Goal: Find specific page/section: Find specific page/section

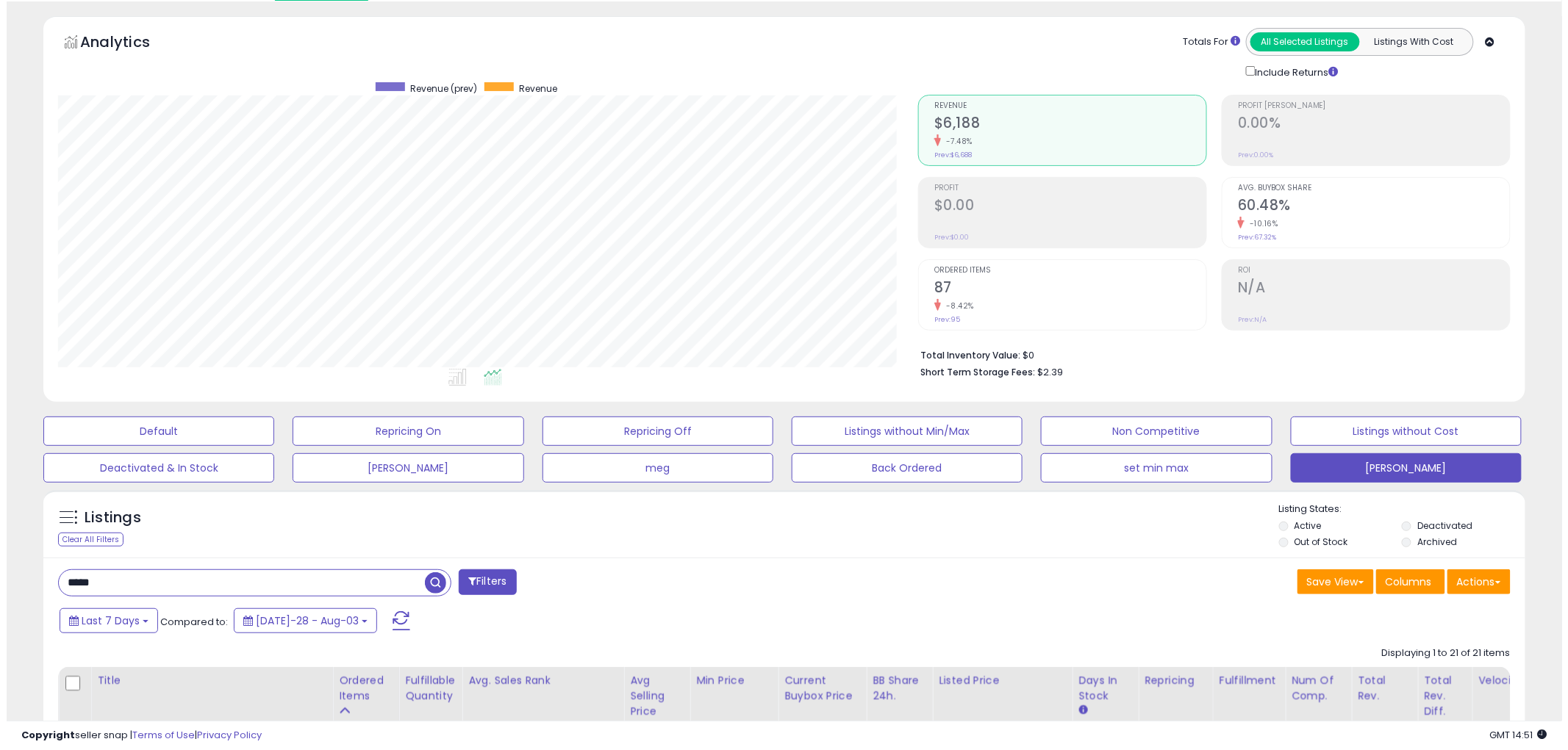
scroll to position [302, 860]
drag, startPoint x: 129, startPoint y: 582, endPoint x: -6, endPoint y: 591, distance: 135.3
click at [0, 591] on html "Unable to login Retrieving listings data.. has not yet accepted the Terms of Us…" at bounding box center [778, 328] width 1555 height 750
click at [431, 585] on span "button" at bounding box center [429, 583] width 21 height 21
click at [952, 270] on span "Ordered Items" at bounding box center [1063, 270] width 272 height 8
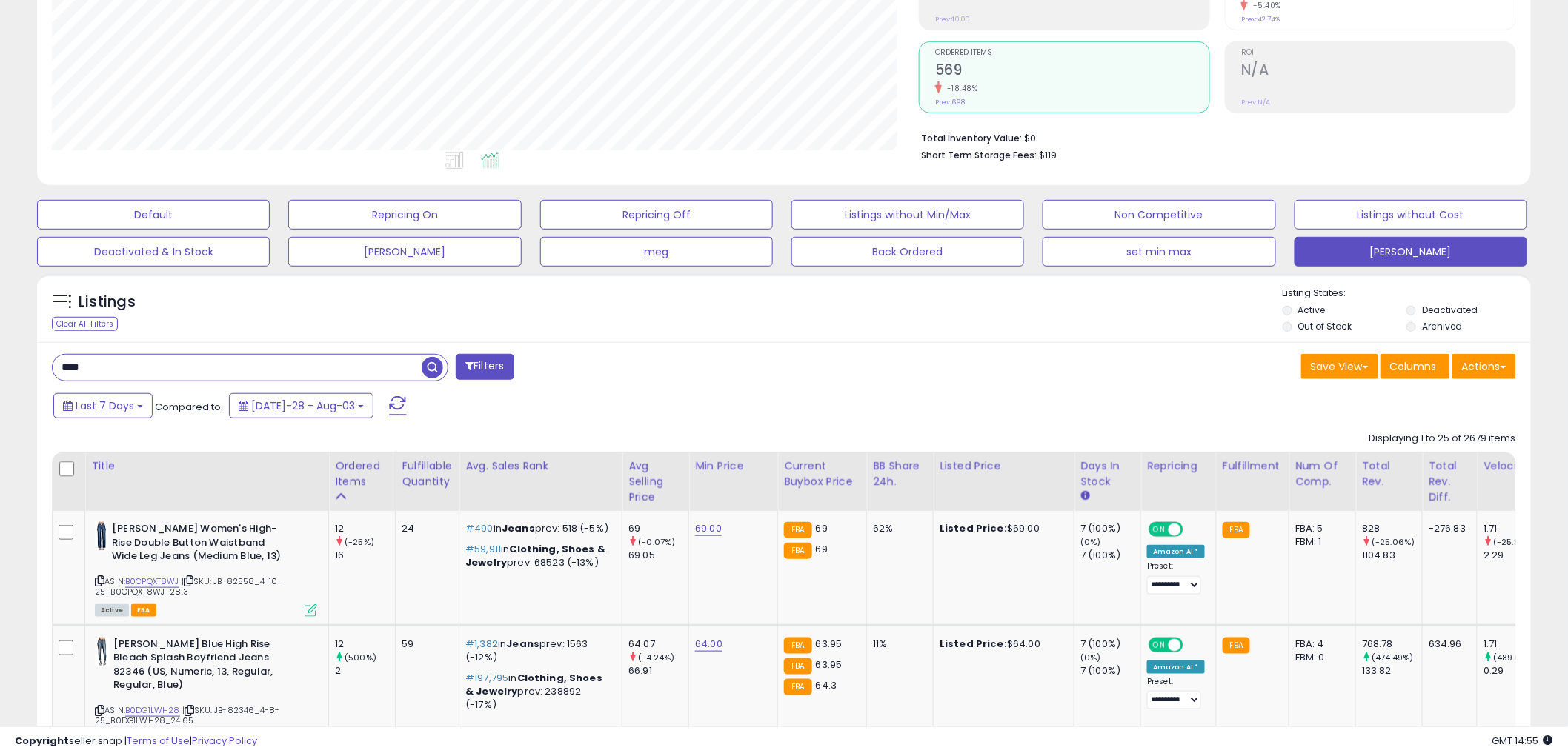
scroll to position [294, 0]
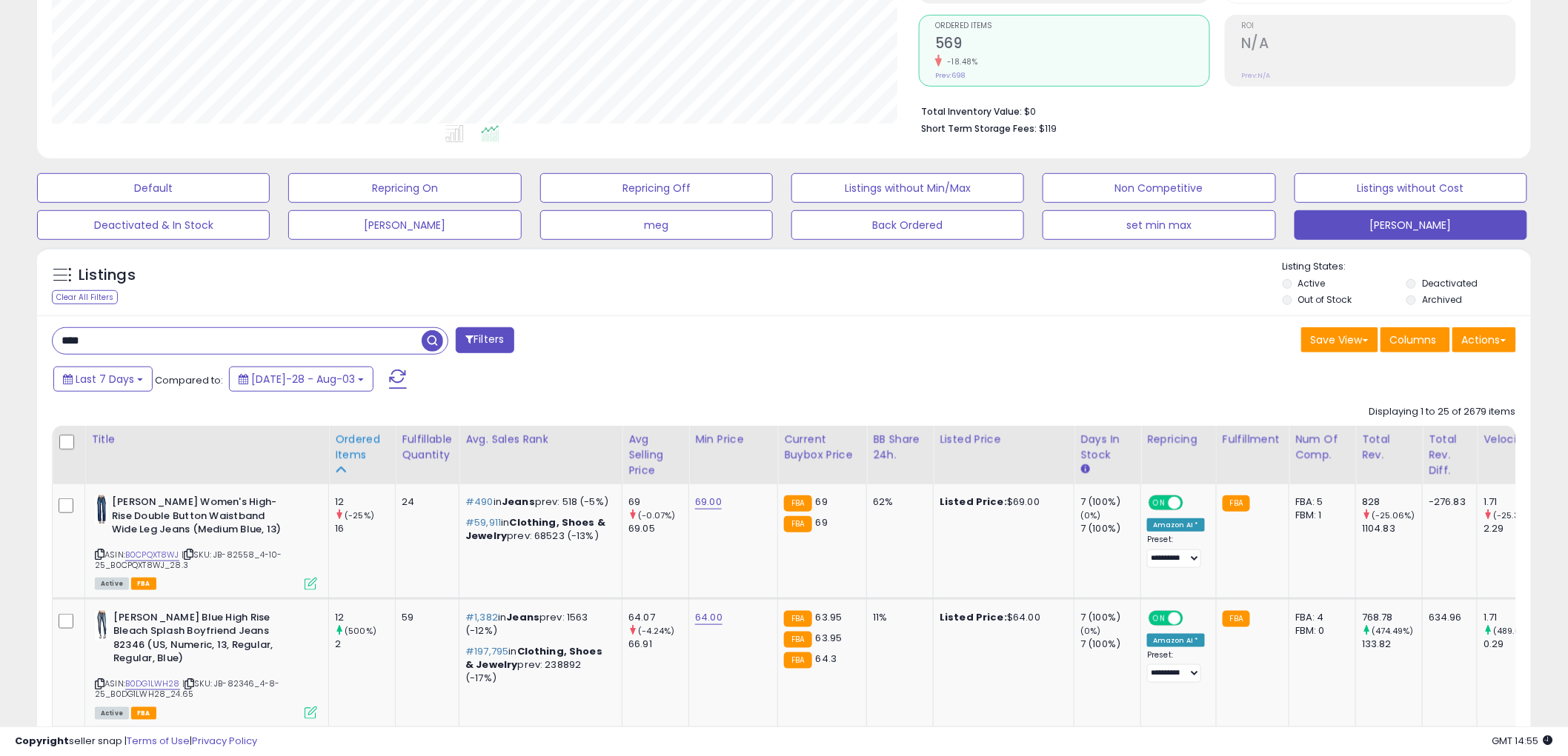
click at [351, 454] on div "Ordered Items" at bounding box center [362, 448] width 54 height 31
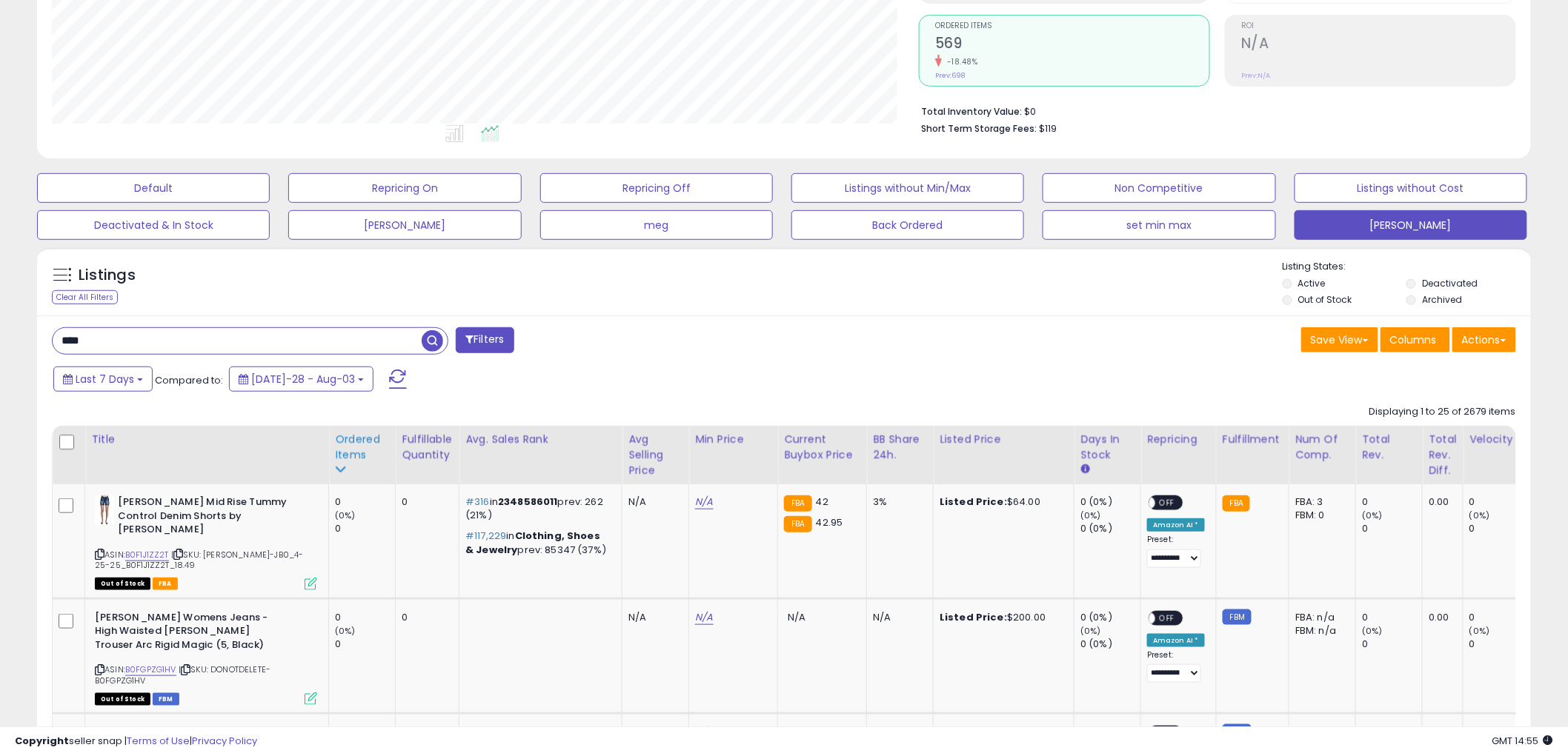
click at [351, 453] on div "Ordered Items" at bounding box center [362, 448] width 54 height 31
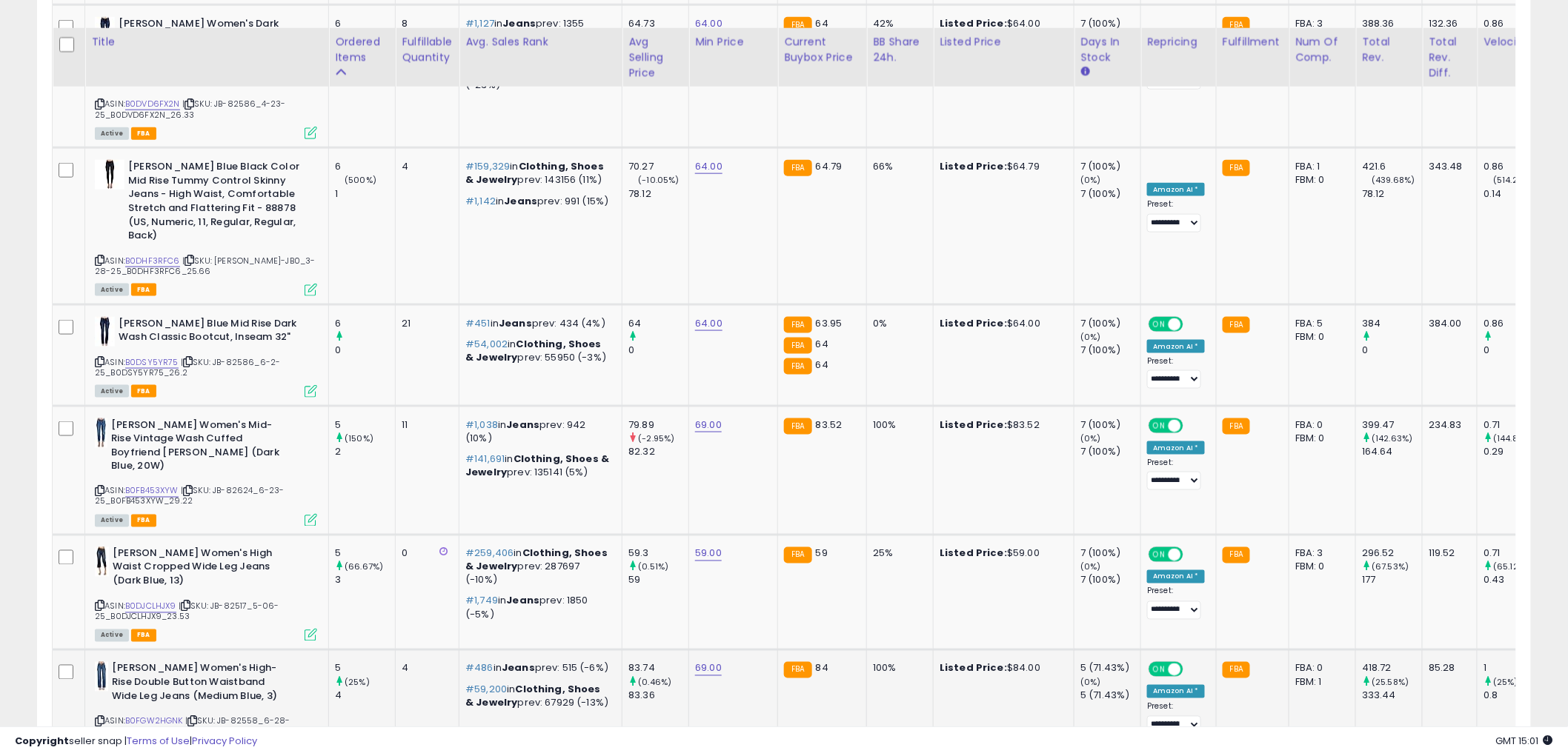
scroll to position [3074, 0]
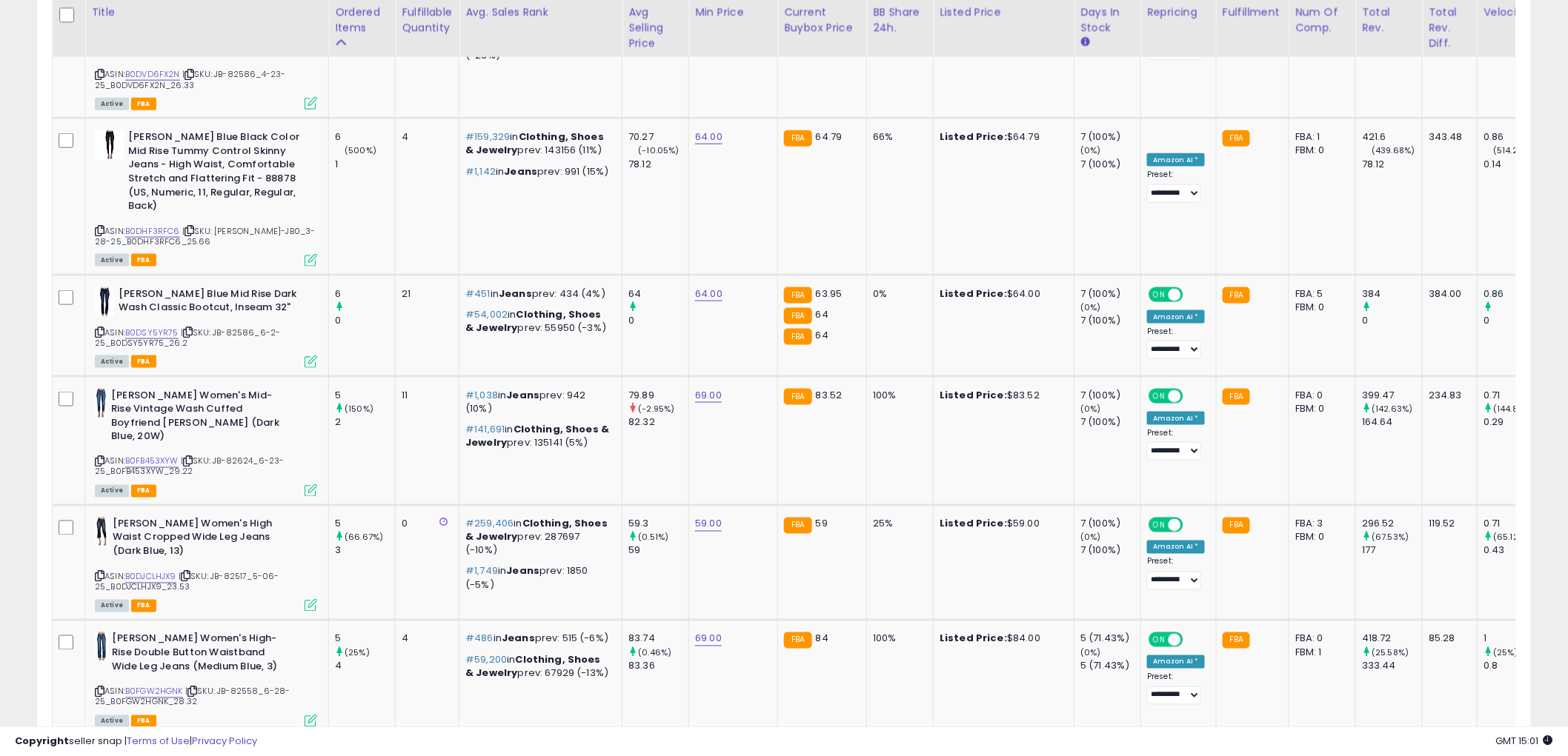
click at [1414, 752] on link "2" at bounding box center [1427, 764] width 27 height 25
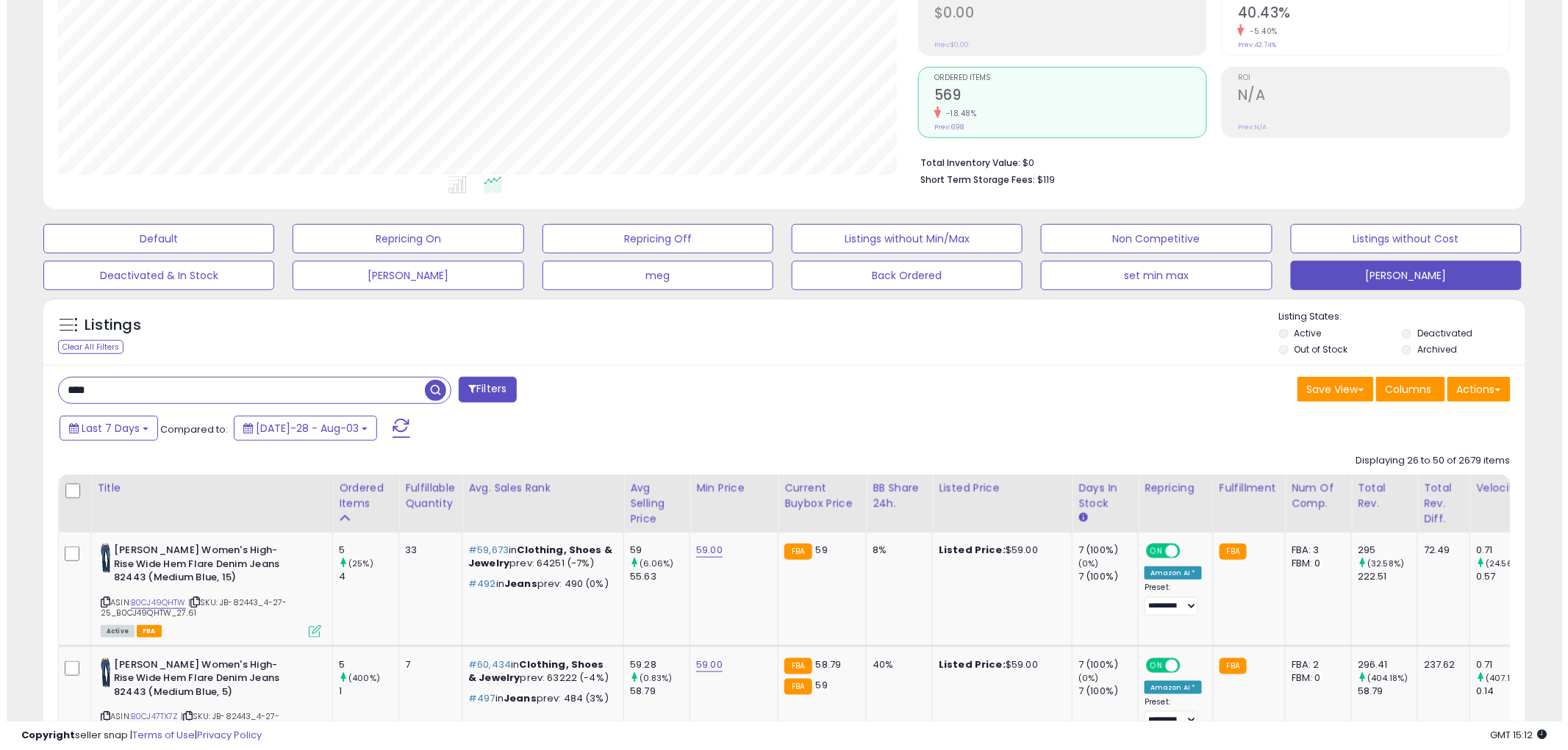
scroll to position [0, 0]
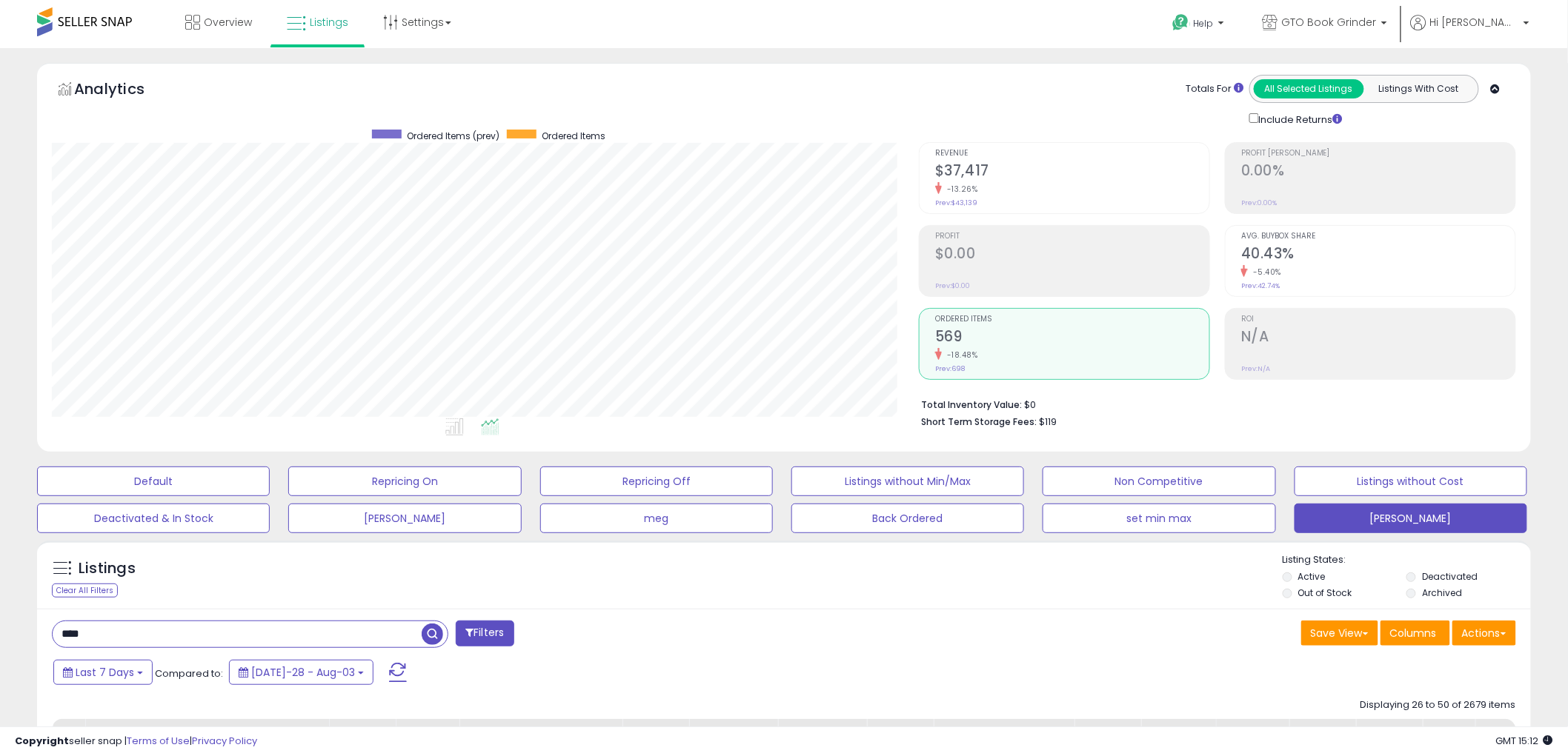
drag, startPoint x: 98, startPoint y: 637, endPoint x: -41, endPoint y: 632, distance: 139.1
click at [0, 632] on html "Unable to login Retrieving listings data.. has not yet accepted the Terms of Us…" at bounding box center [784, 378] width 1568 height 756
type input "*****"
click at [433, 641] on span "button" at bounding box center [432, 634] width 22 height 22
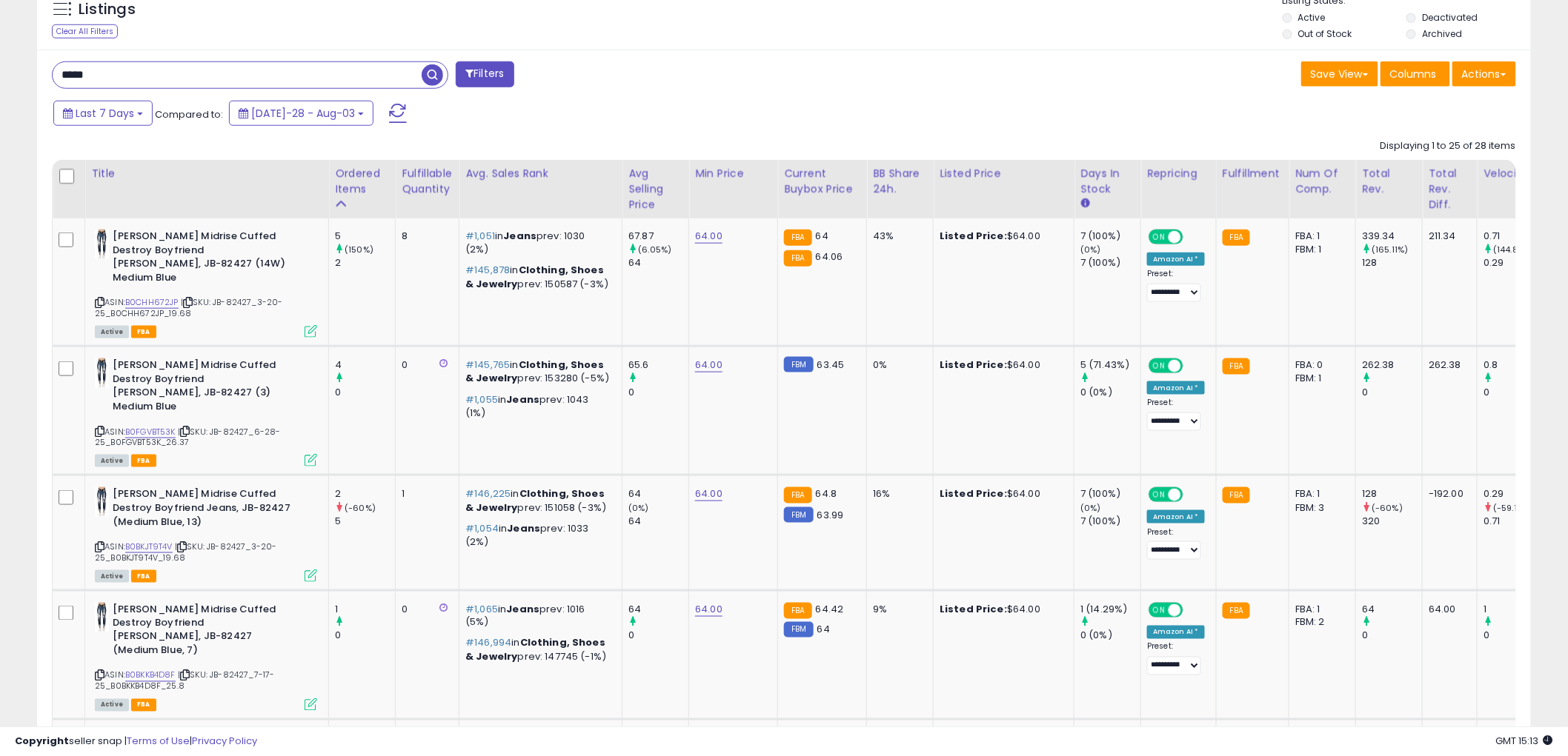
scroll to position [500, 0]
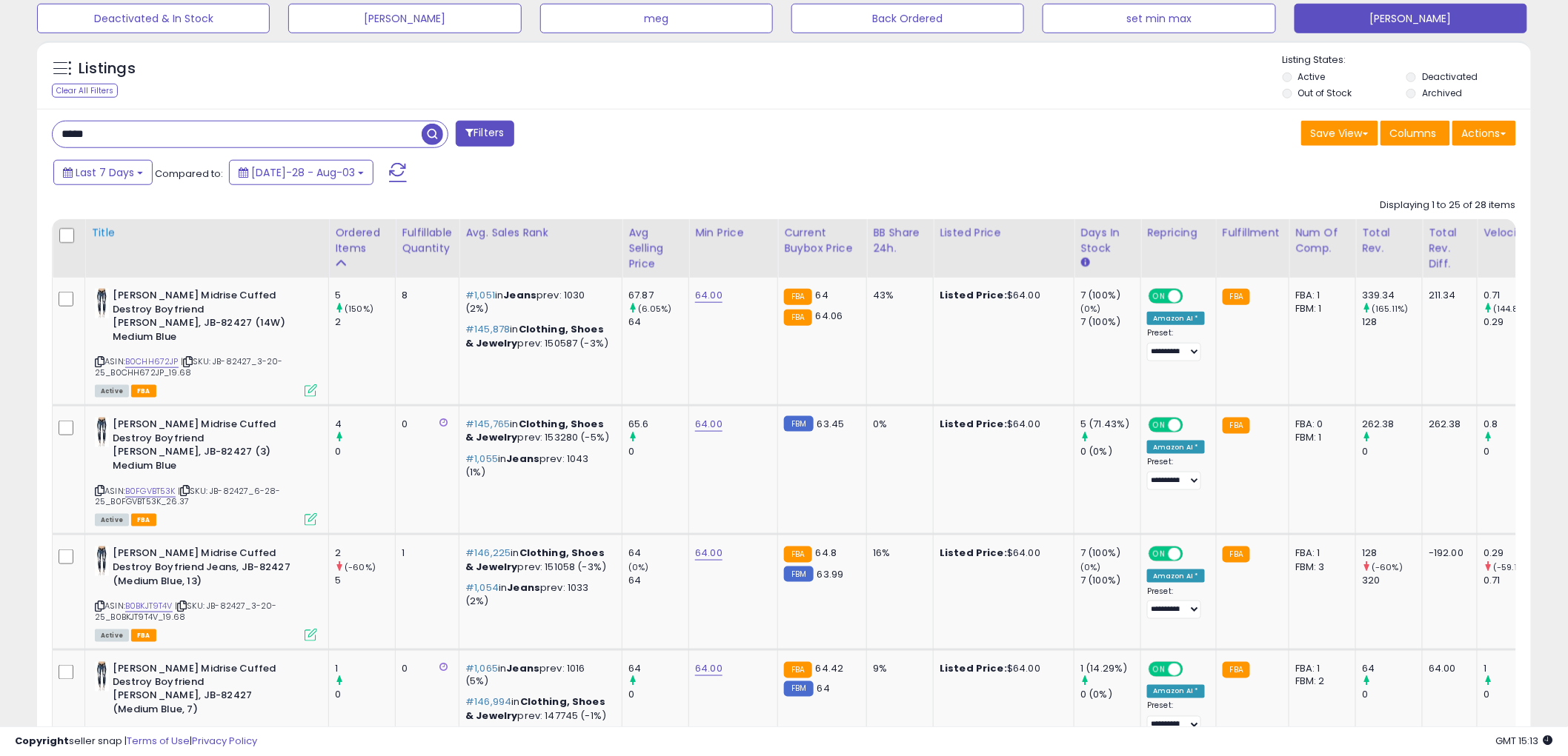
click at [100, 234] on div "Title" at bounding box center [207, 233] width 232 height 16
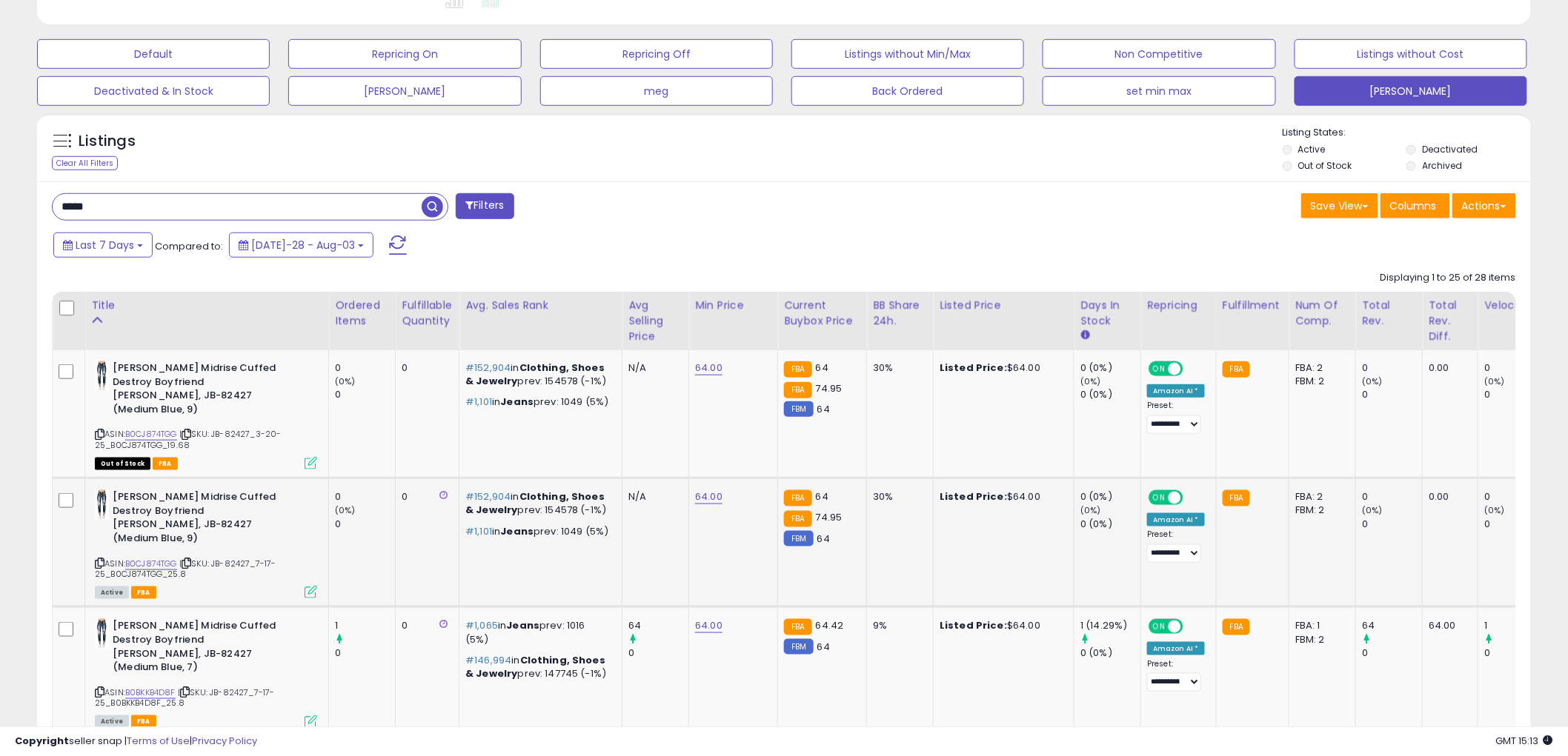
scroll to position [418, 0]
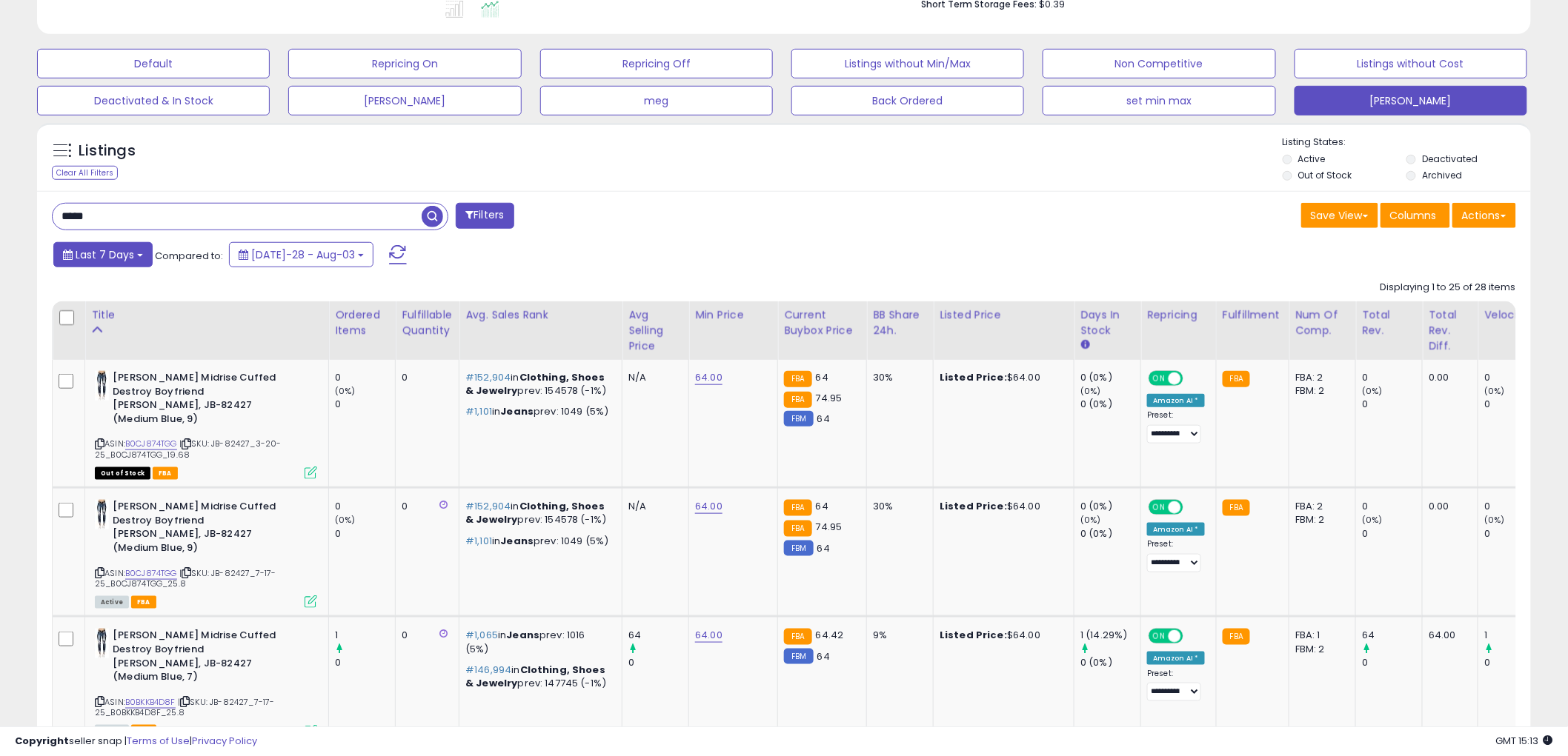
click at [139, 254] on b at bounding box center [140, 255] width 6 height 3
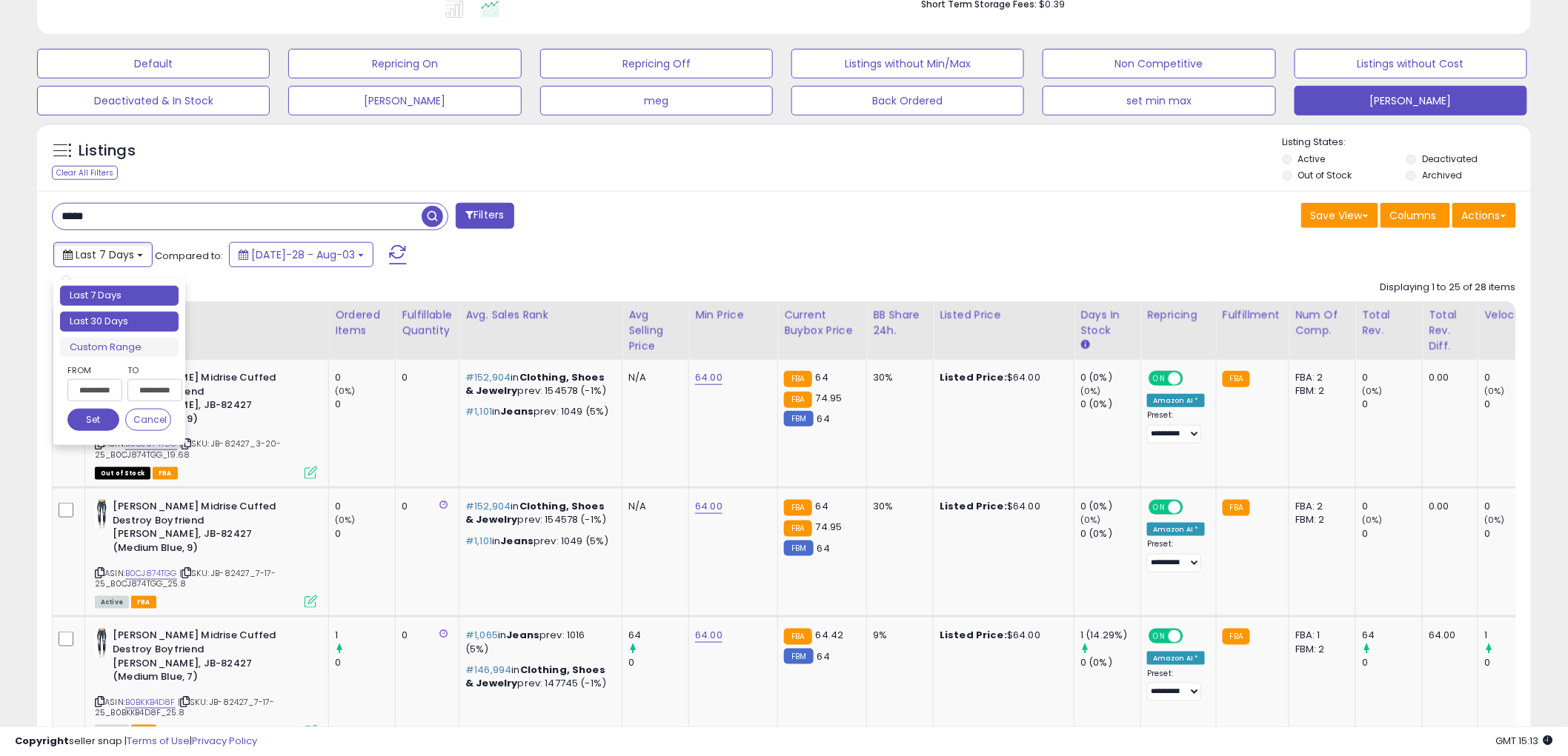
type input "**********"
click at [122, 320] on li "Last 30 Days" at bounding box center [118, 321] width 118 height 20
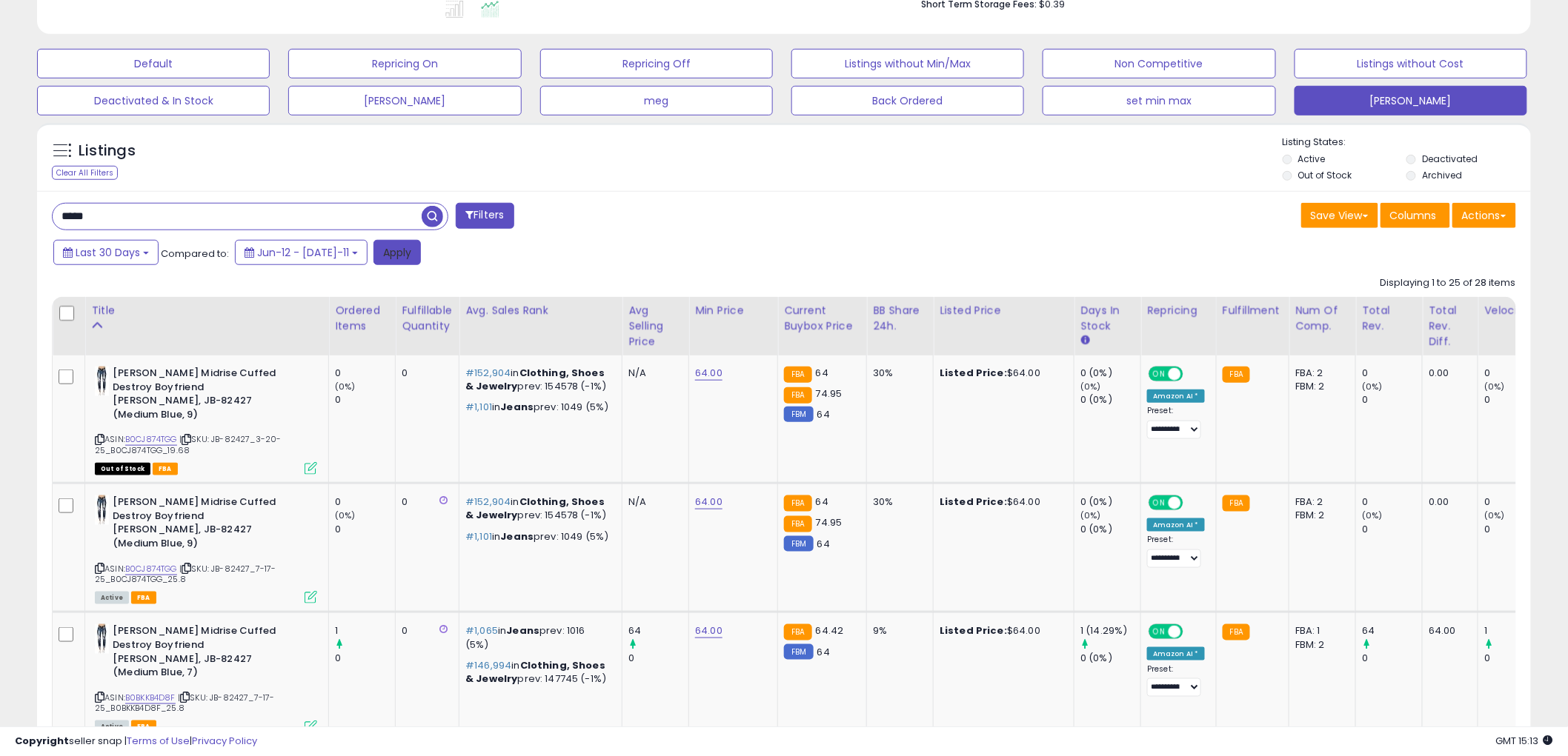
click at [386, 254] on button "Apply" at bounding box center [397, 252] width 48 height 25
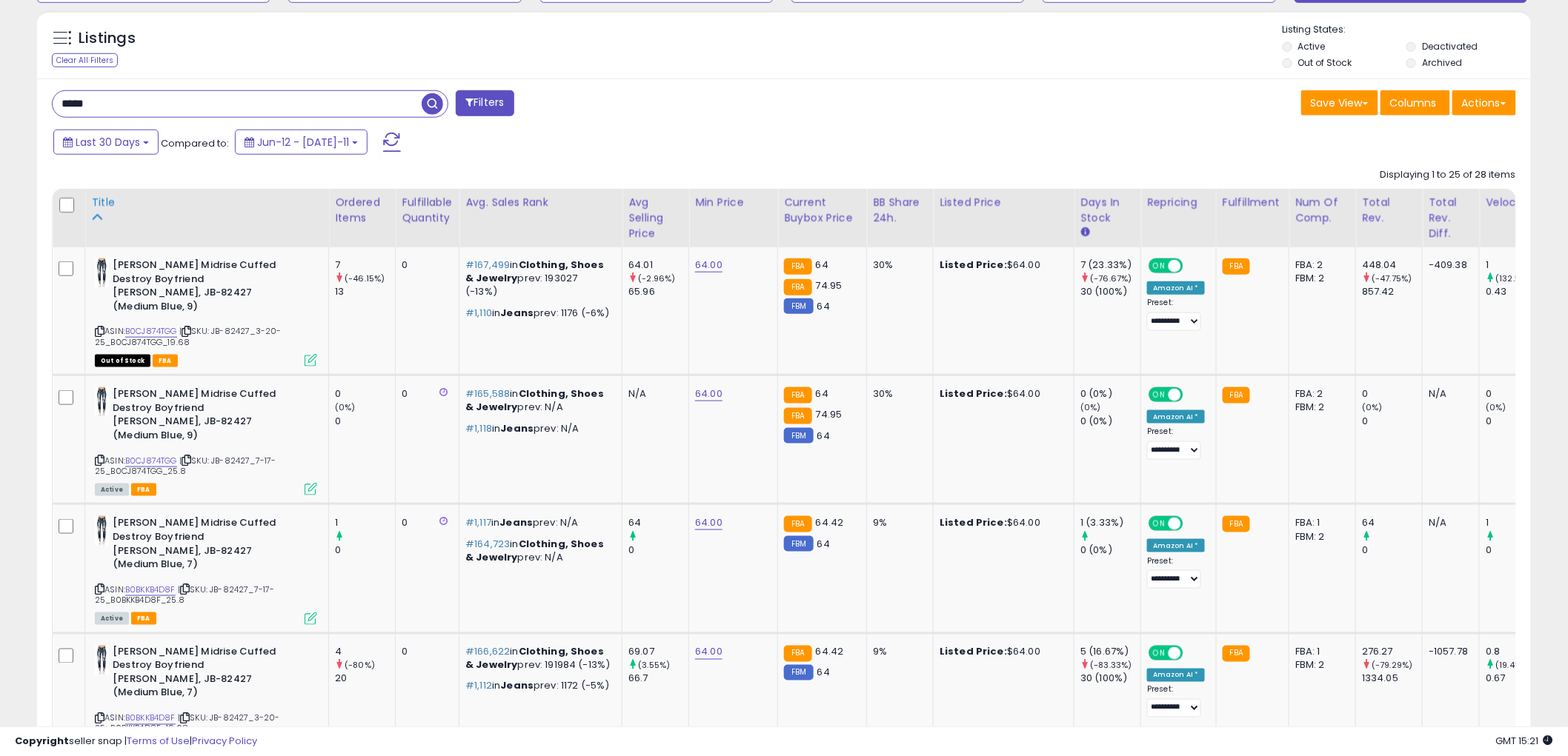
scroll to position [528, 0]
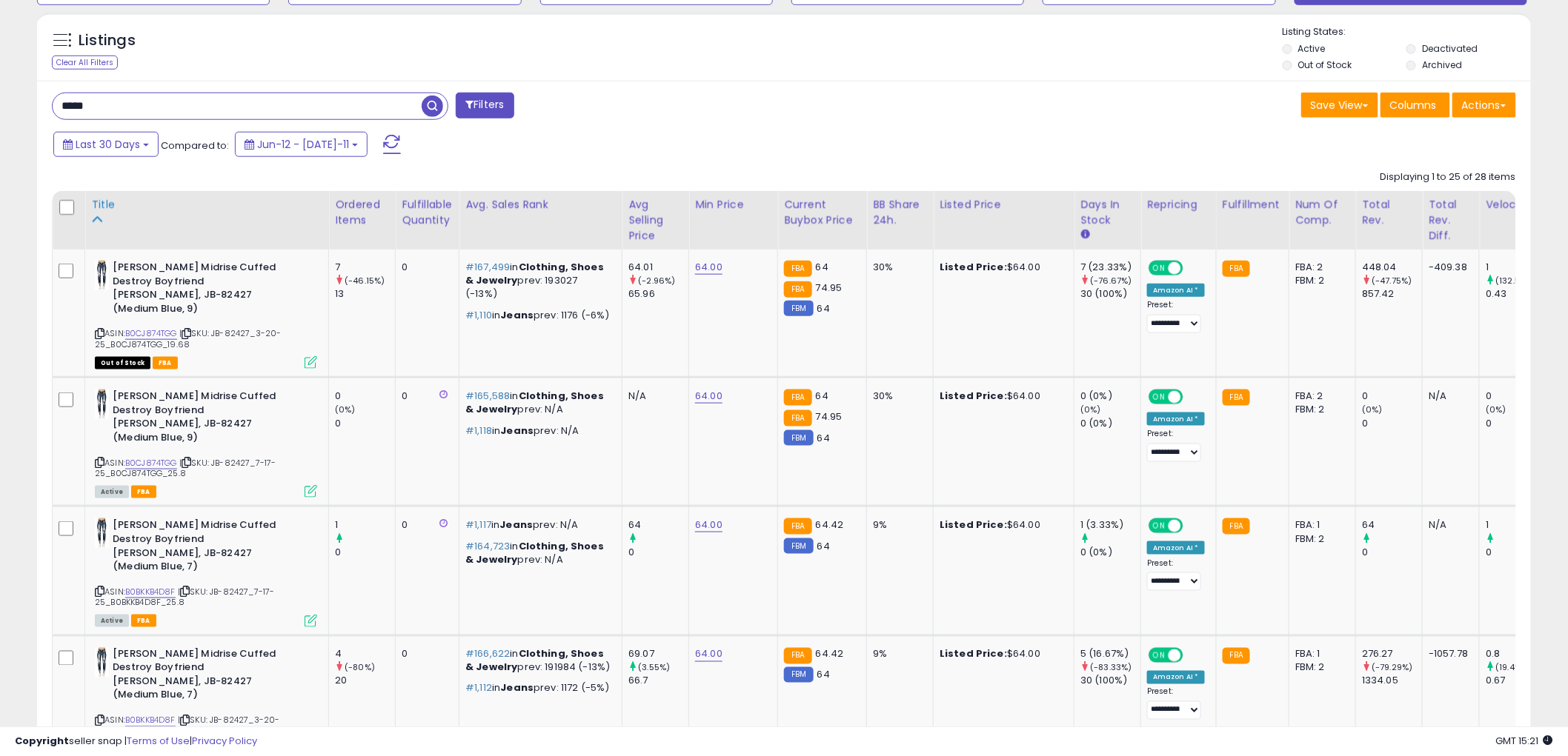
click at [105, 203] on div "Title" at bounding box center [207, 205] width 232 height 16
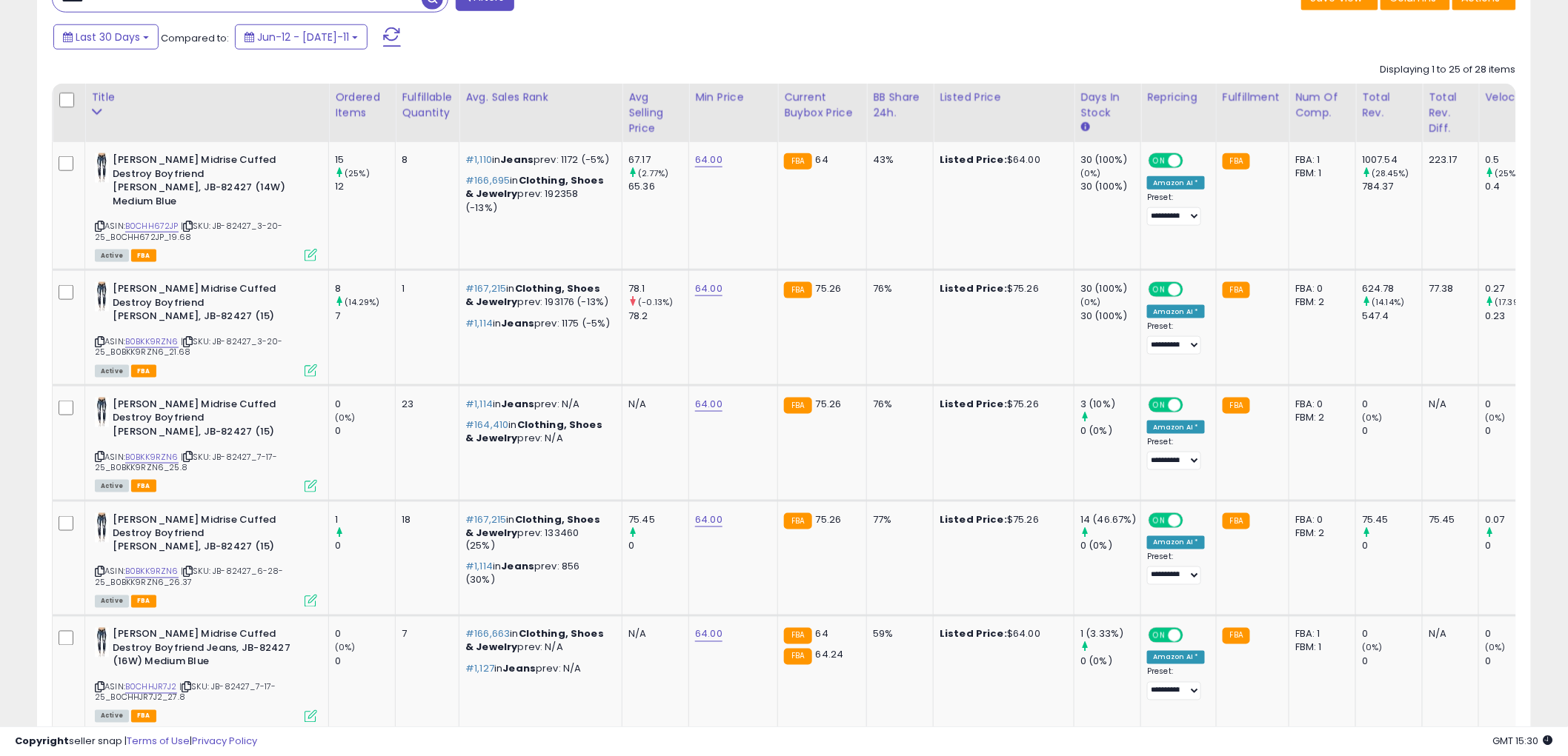
scroll to position [611, 0]
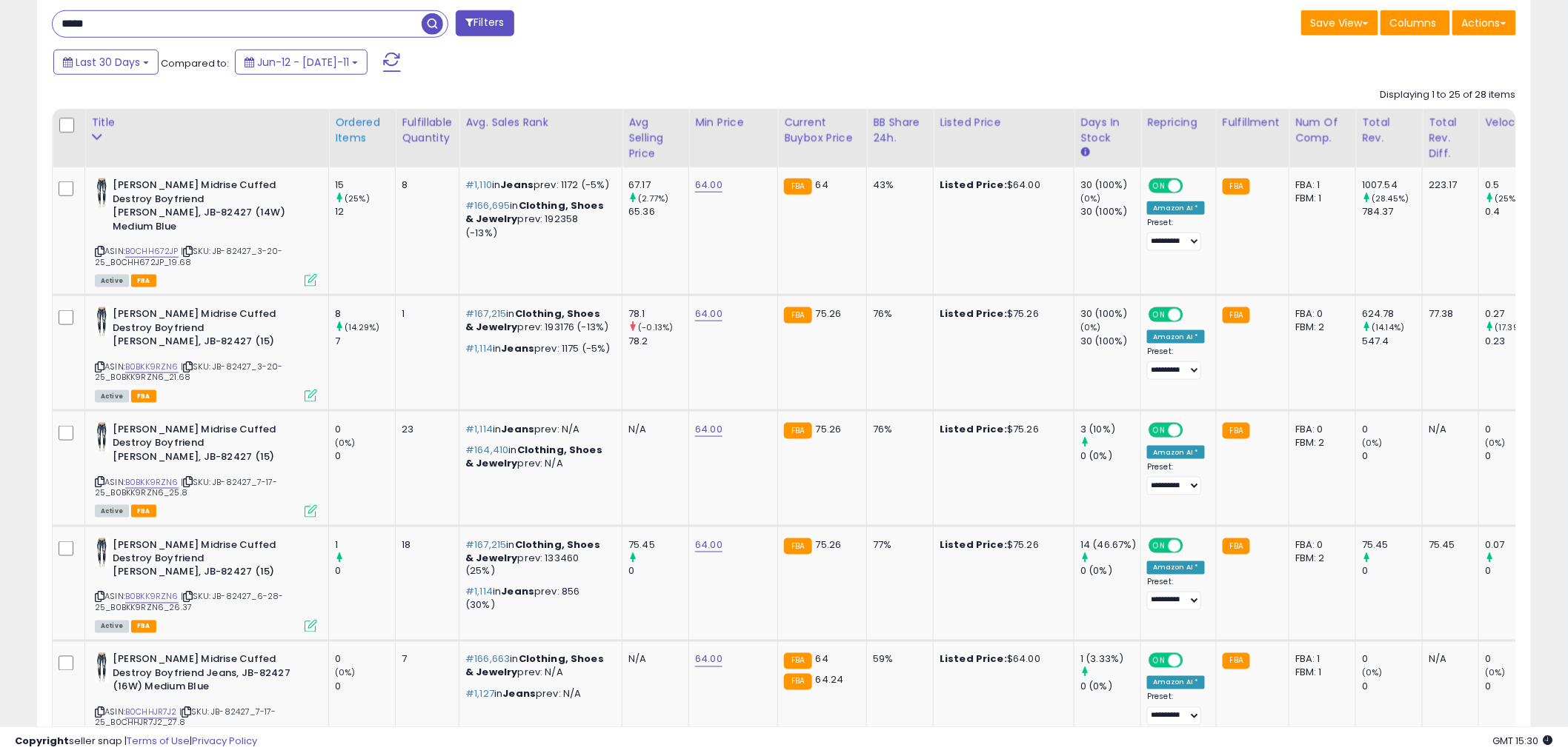
click at [356, 124] on div "Ordered Items" at bounding box center [362, 130] width 54 height 31
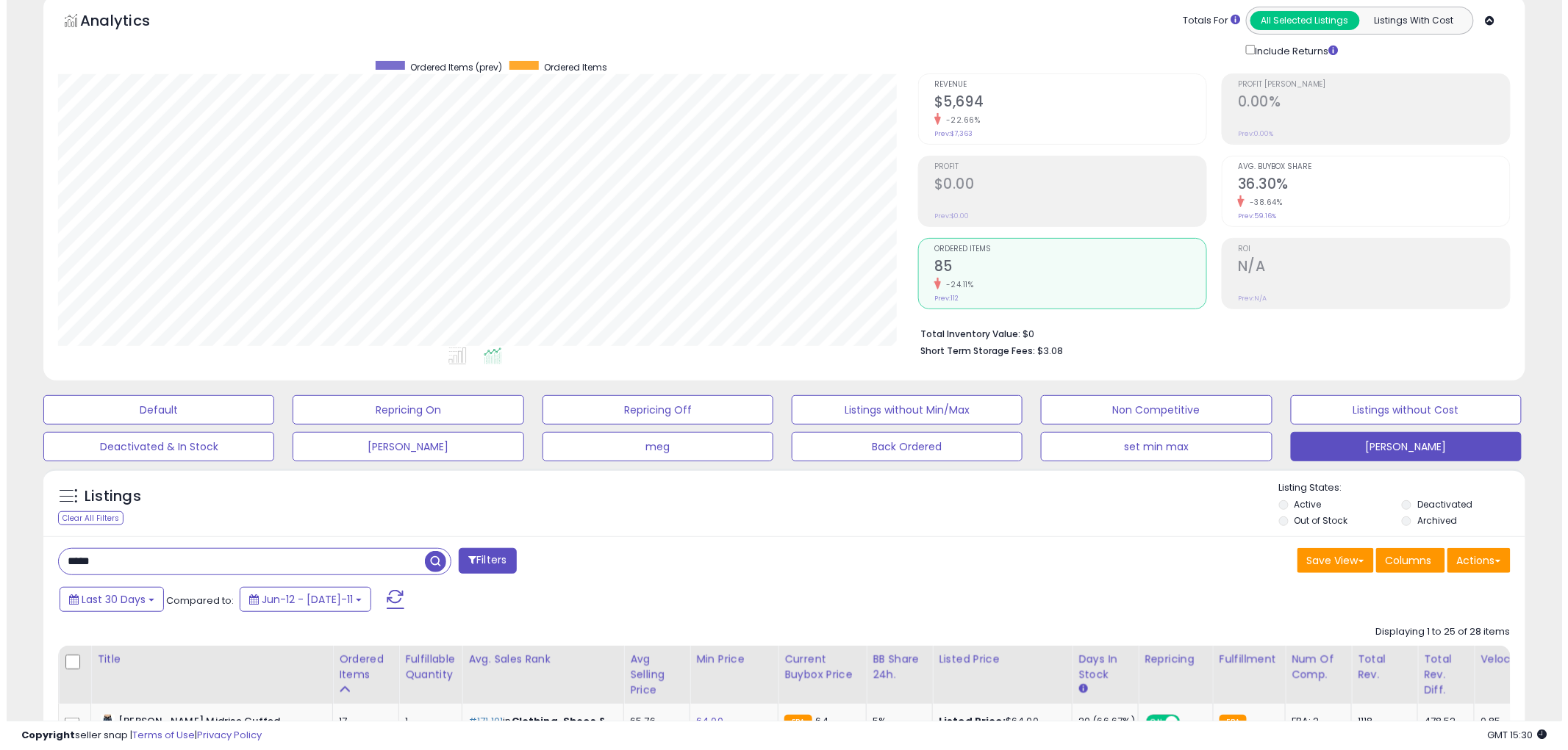
scroll to position [33, 0]
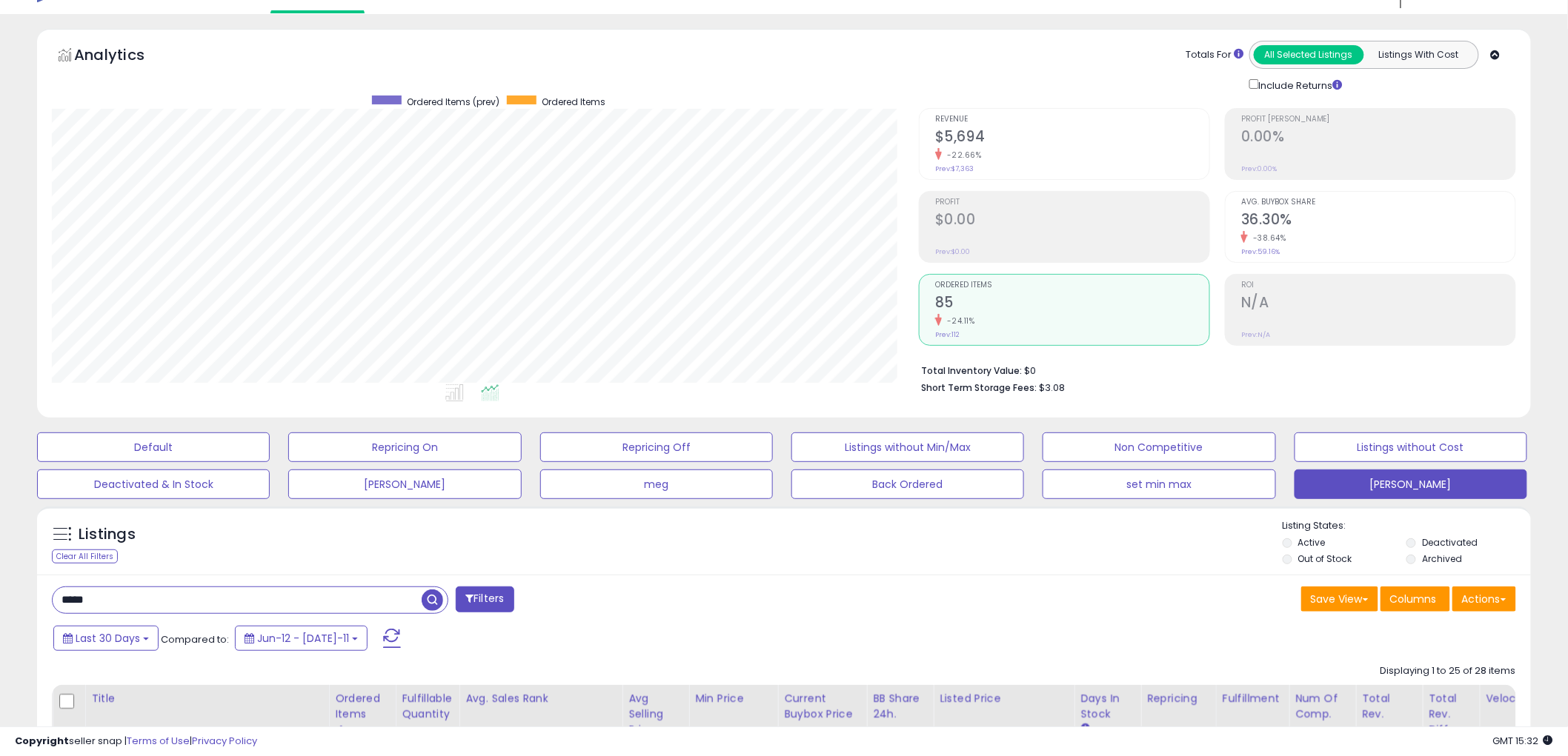
drag, startPoint x: 118, startPoint y: 596, endPoint x: -23, endPoint y: 609, distance: 141.6
click at [0, 609] on html "Unable to login Retrieving listings data.. has not yet accepted the Terms of Us…" at bounding box center [784, 344] width 1568 height 756
type input "*****"
click at [425, 598] on span "button" at bounding box center [432, 600] width 22 height 22
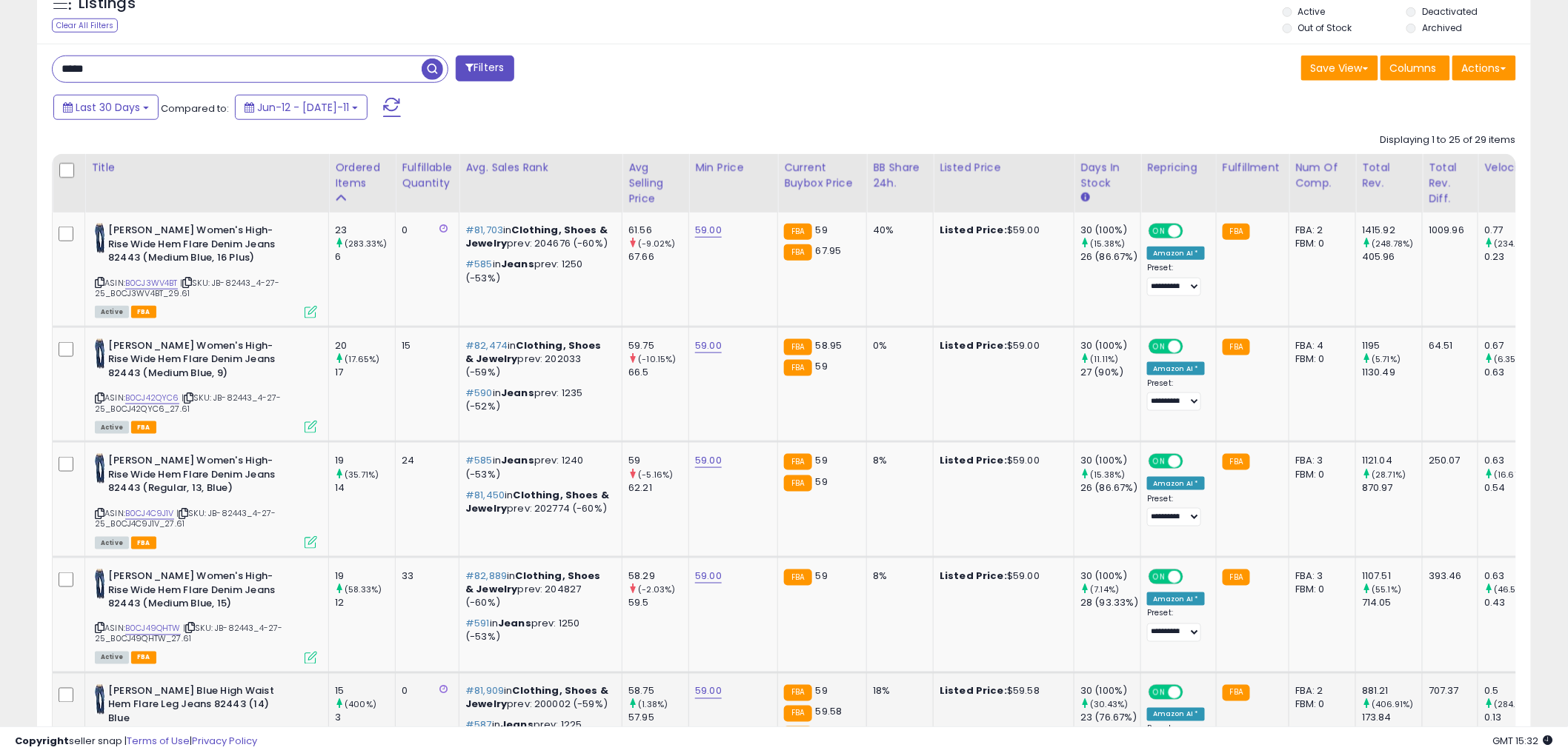
scroll to position [282, 0]
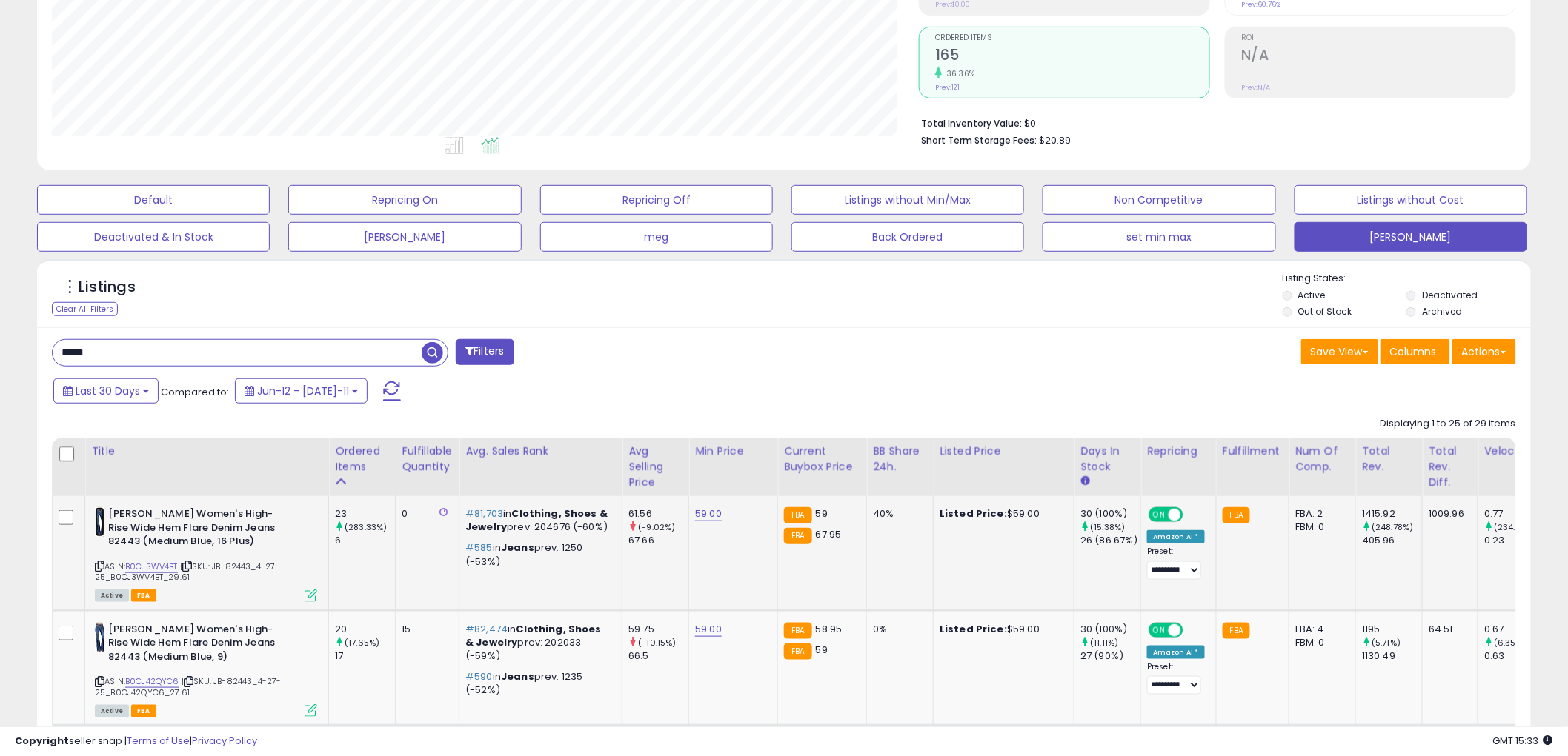
click at [99, 519] on img at bounding box center [99, 522] width 10 height 29
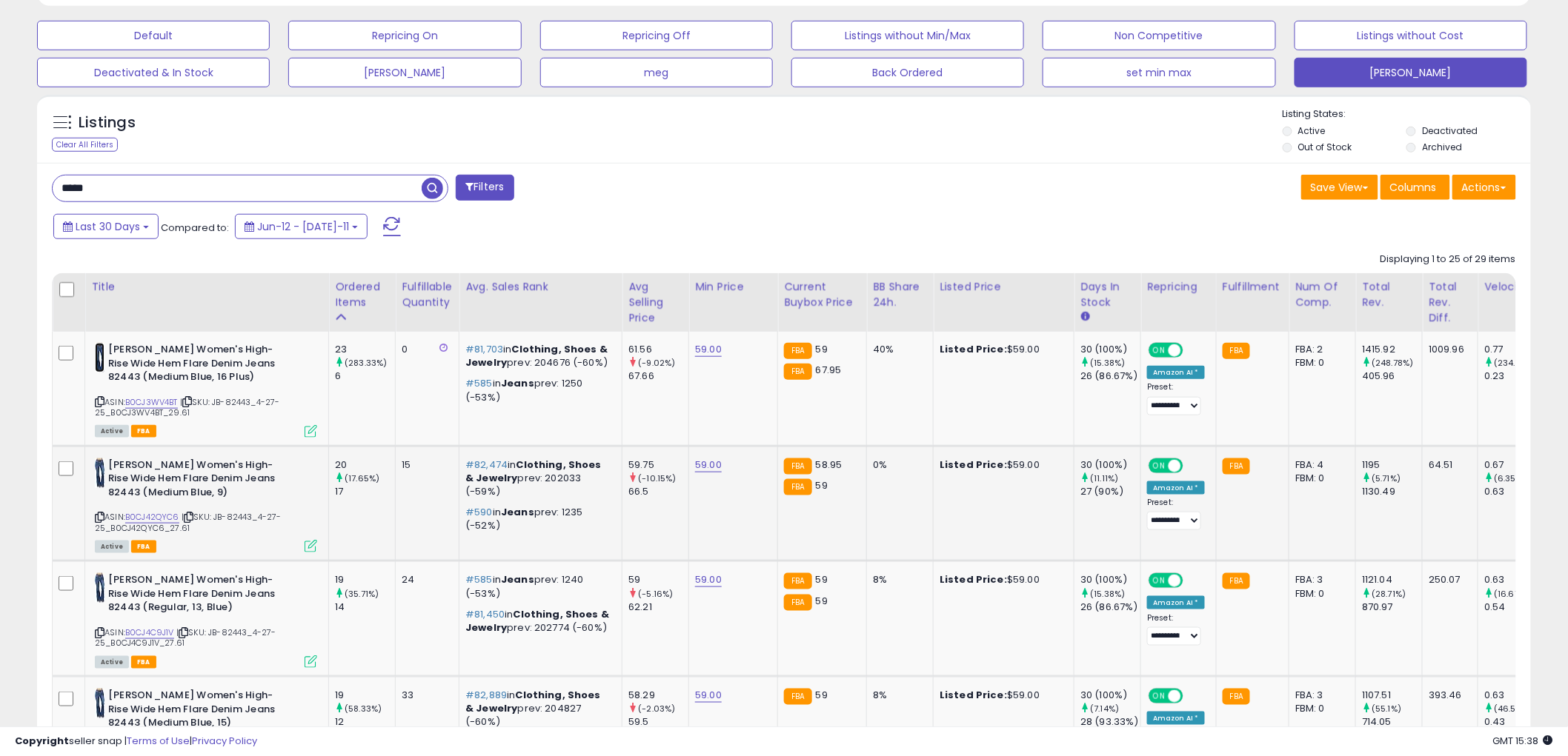
scroll to position [528, 0]
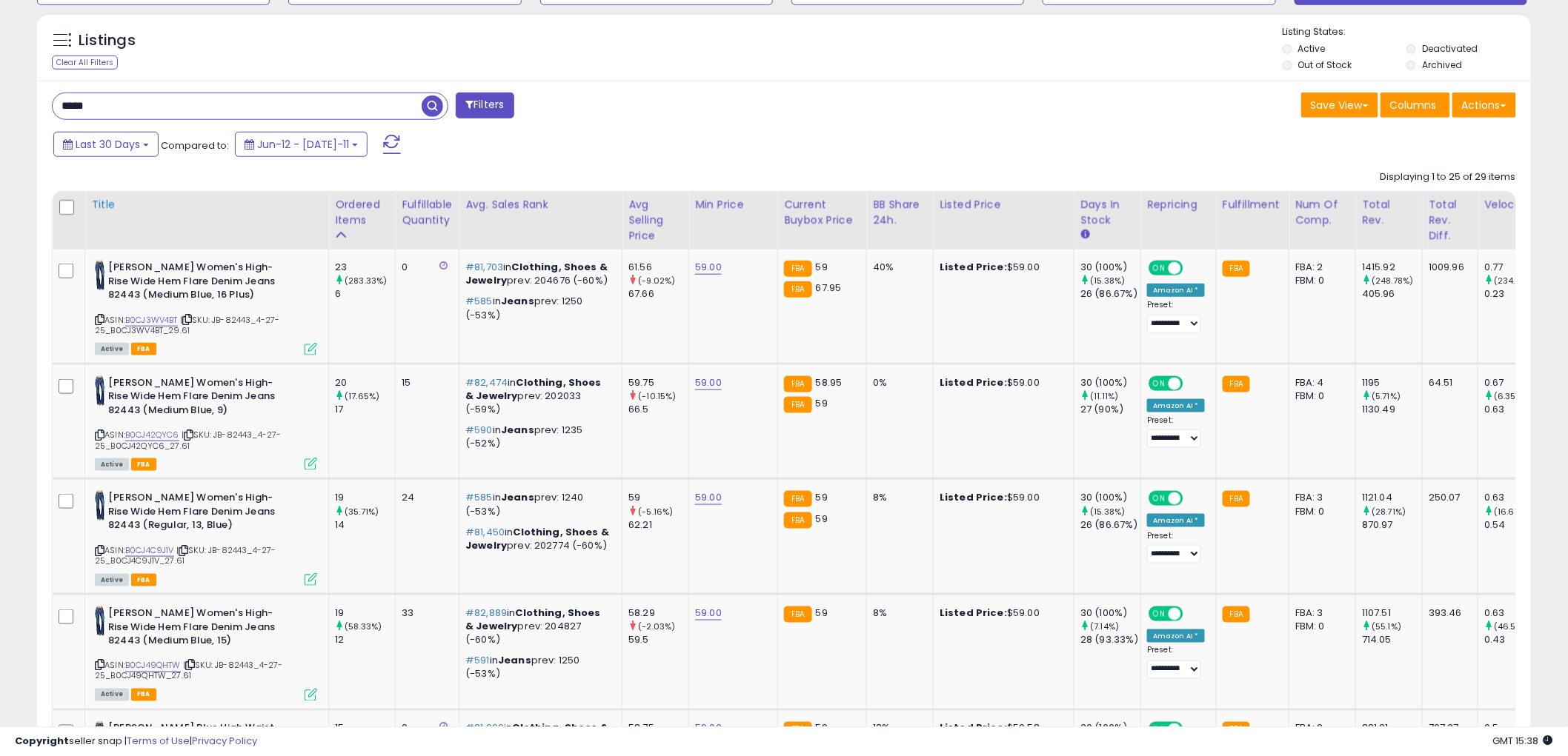
click at [99, 203] on div "Title" at bounding box center [207, 205] width 232 height 16
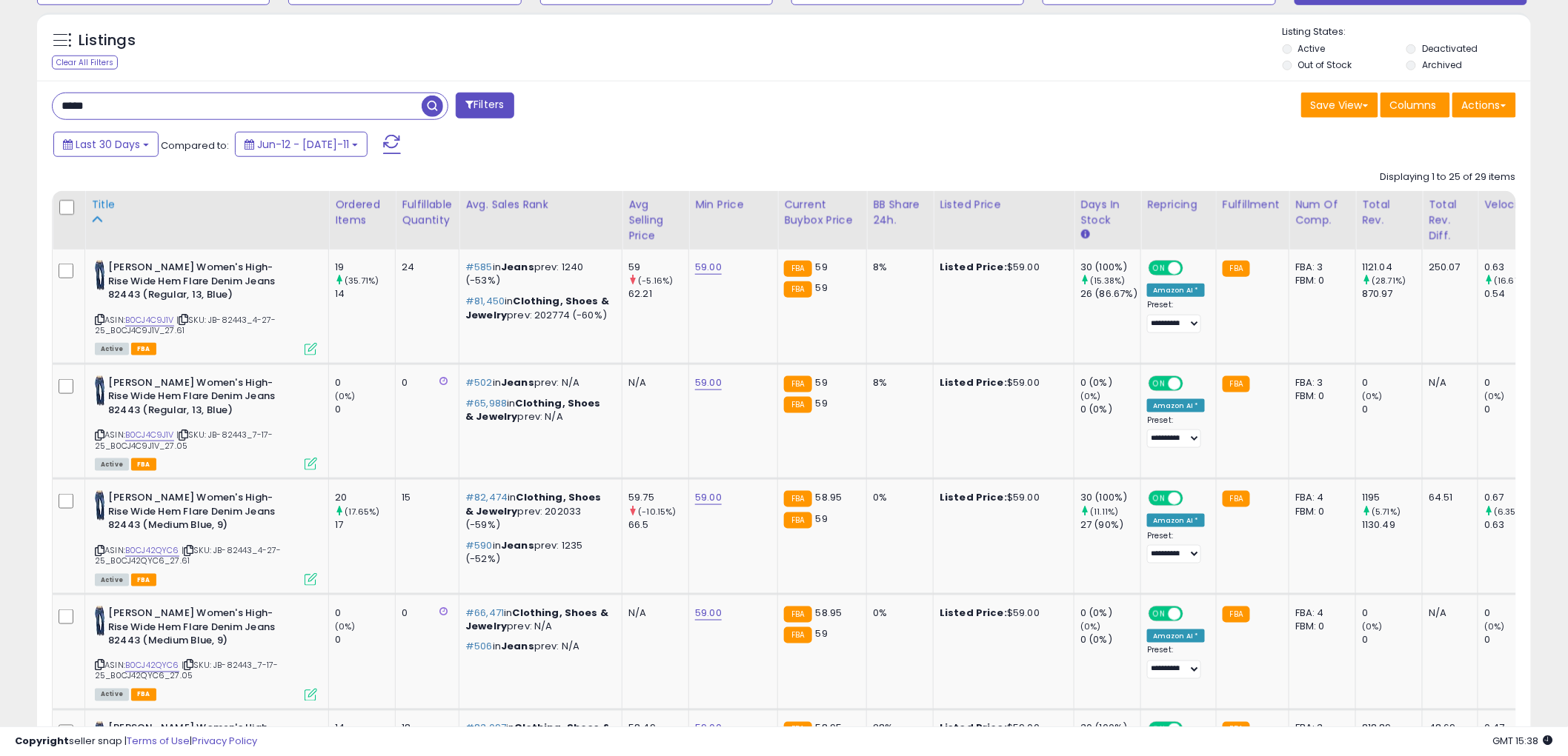
click at [93, 205] on div "Title" at bounding box center [207, 205] width 232 height 16
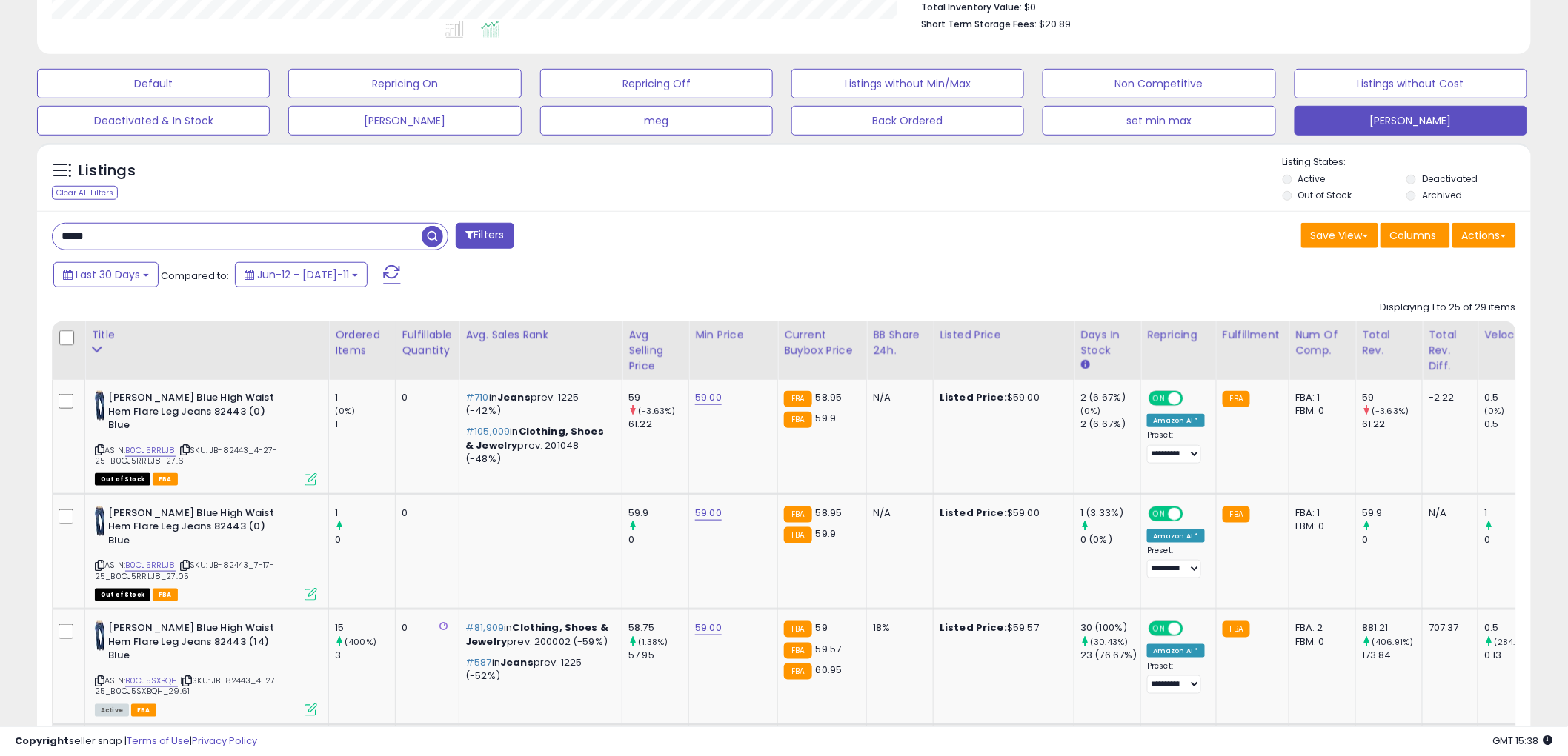
scroll to position [364, 0]
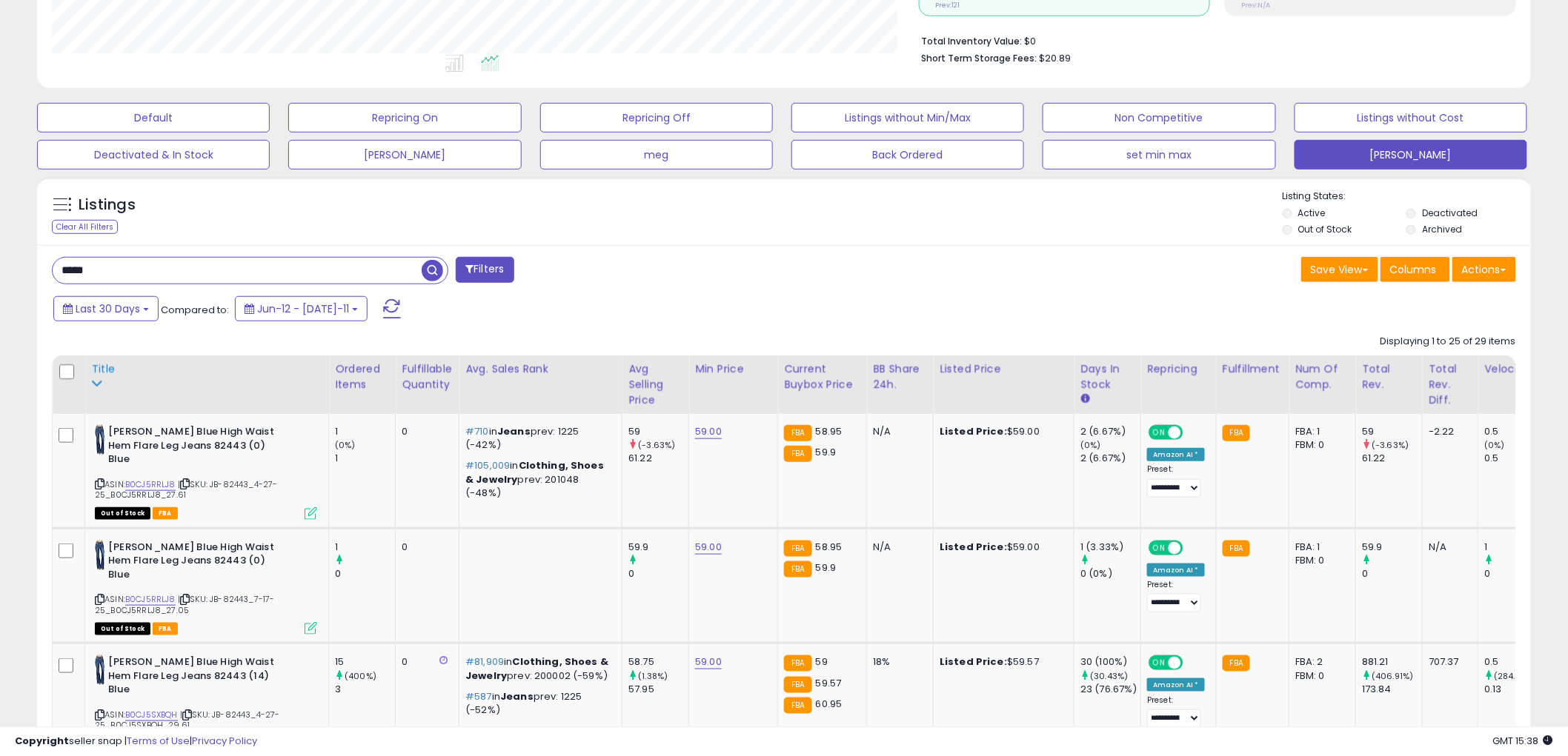
click at [102, 366] on div "Title" at bounding box center [207, 369] width 232 height 16
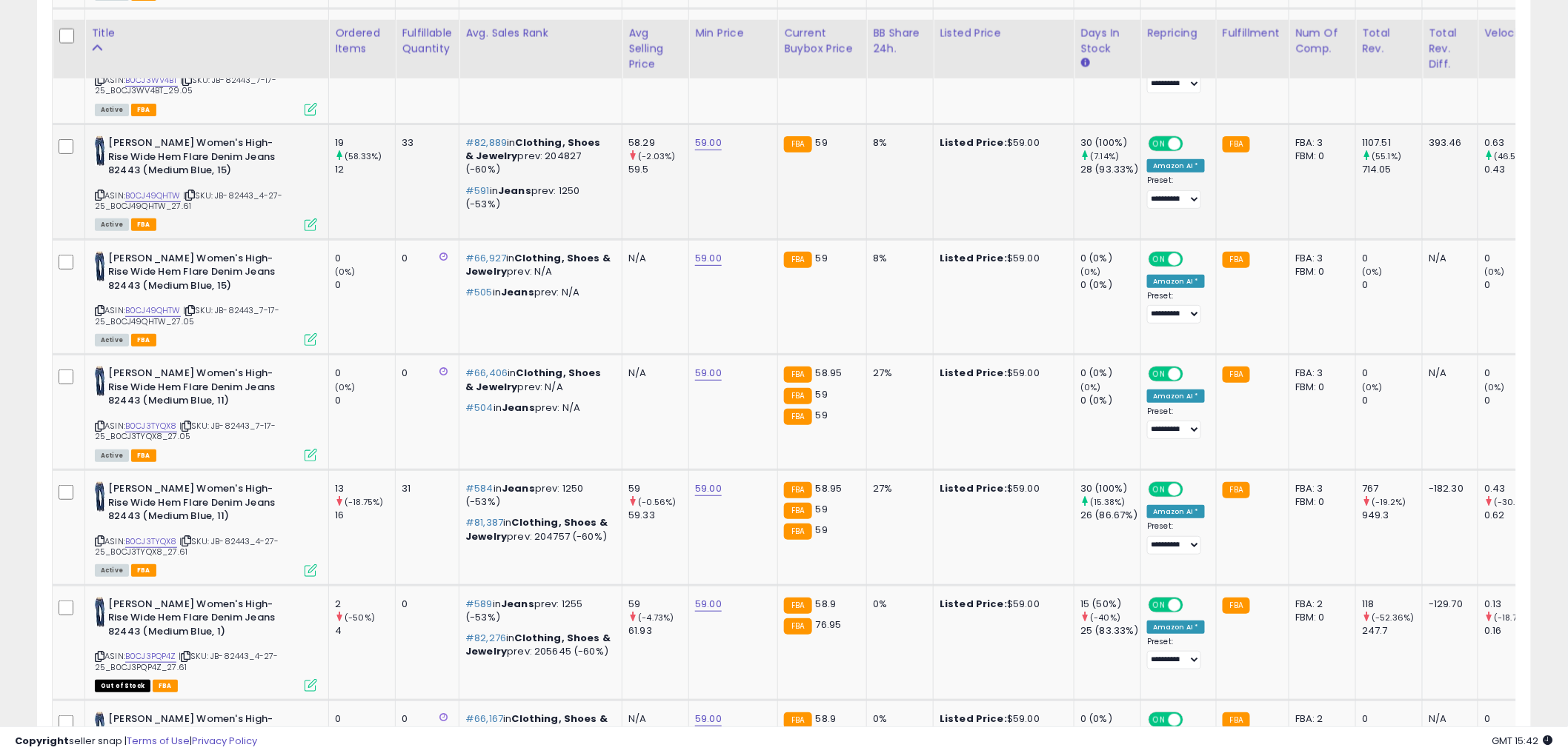
scroll to position [2580, 0]
